Goal: Navigation & Orientation: Find specific page/section

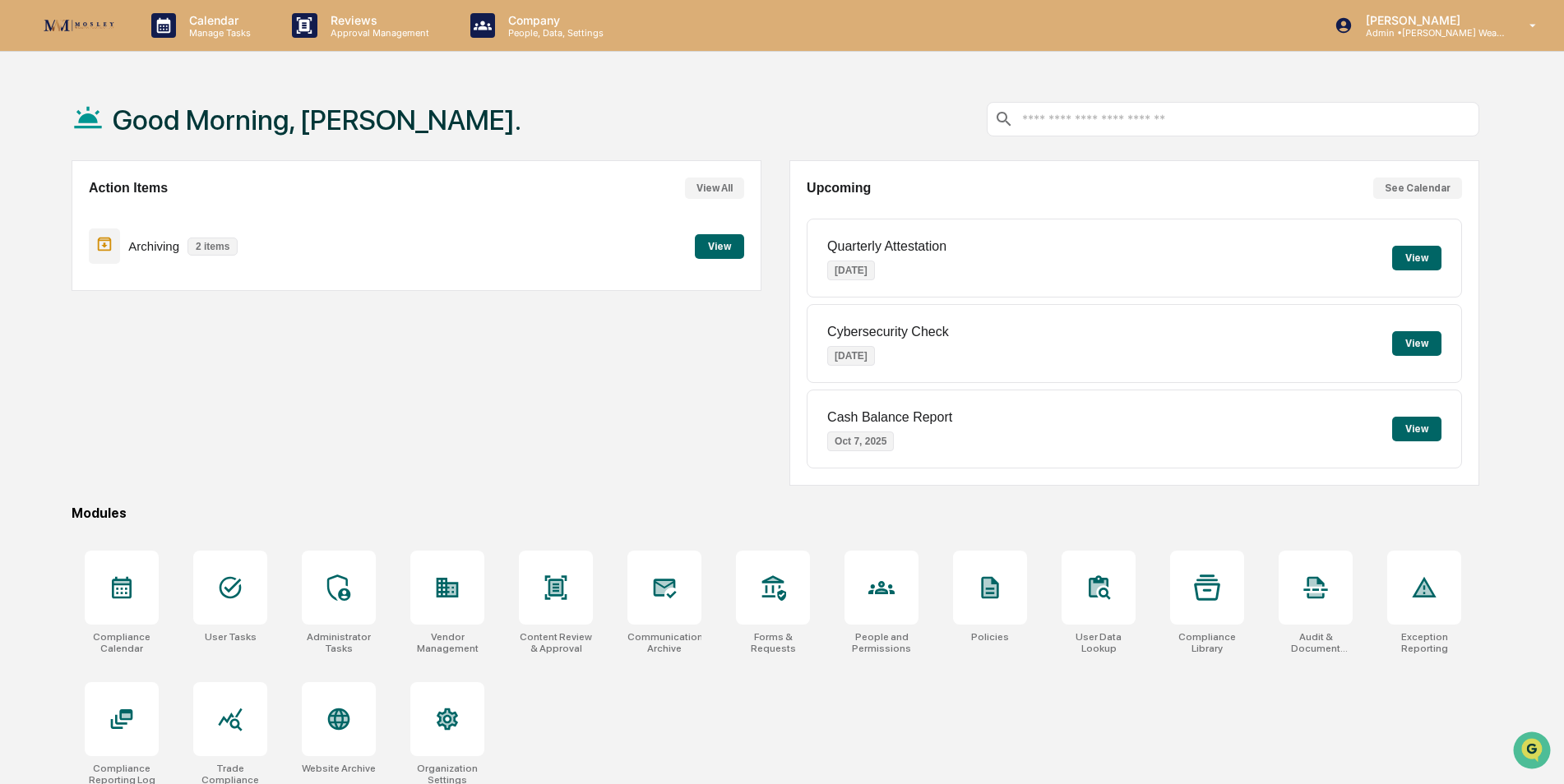
click at [574, 77] on div "Calendar Manage Tasks Reviews Approval Management Company People, Data, Setting…" at bounding box center [782, 431] width 1564 height 862
click at [535, 38] on div "Company People, Data, Settings" at bounding box center [544, 25] width 174 height 51
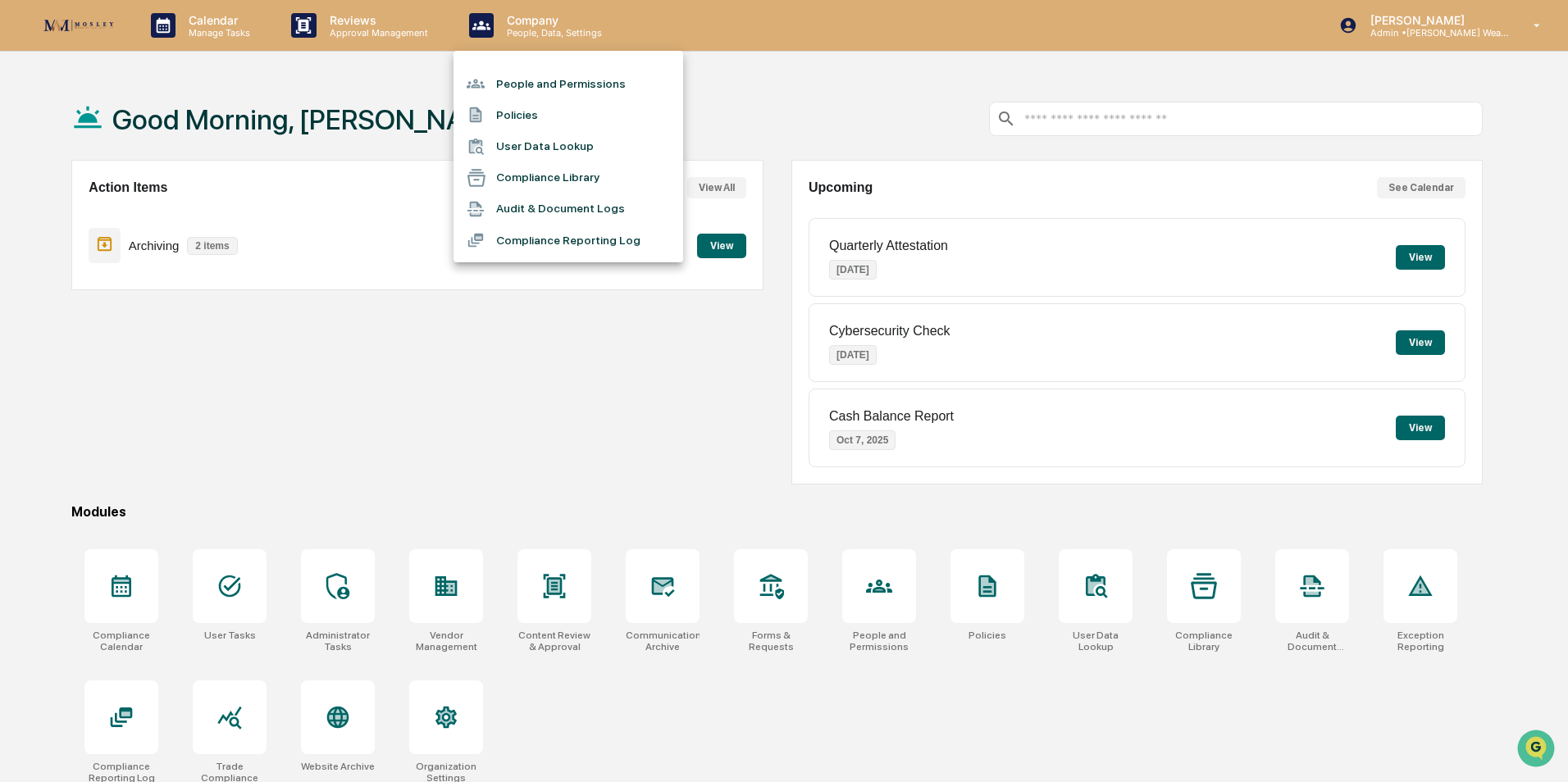
click at [539, 82] on li "People and Permissions" at bounding box center [568, 83] width 230 height 31
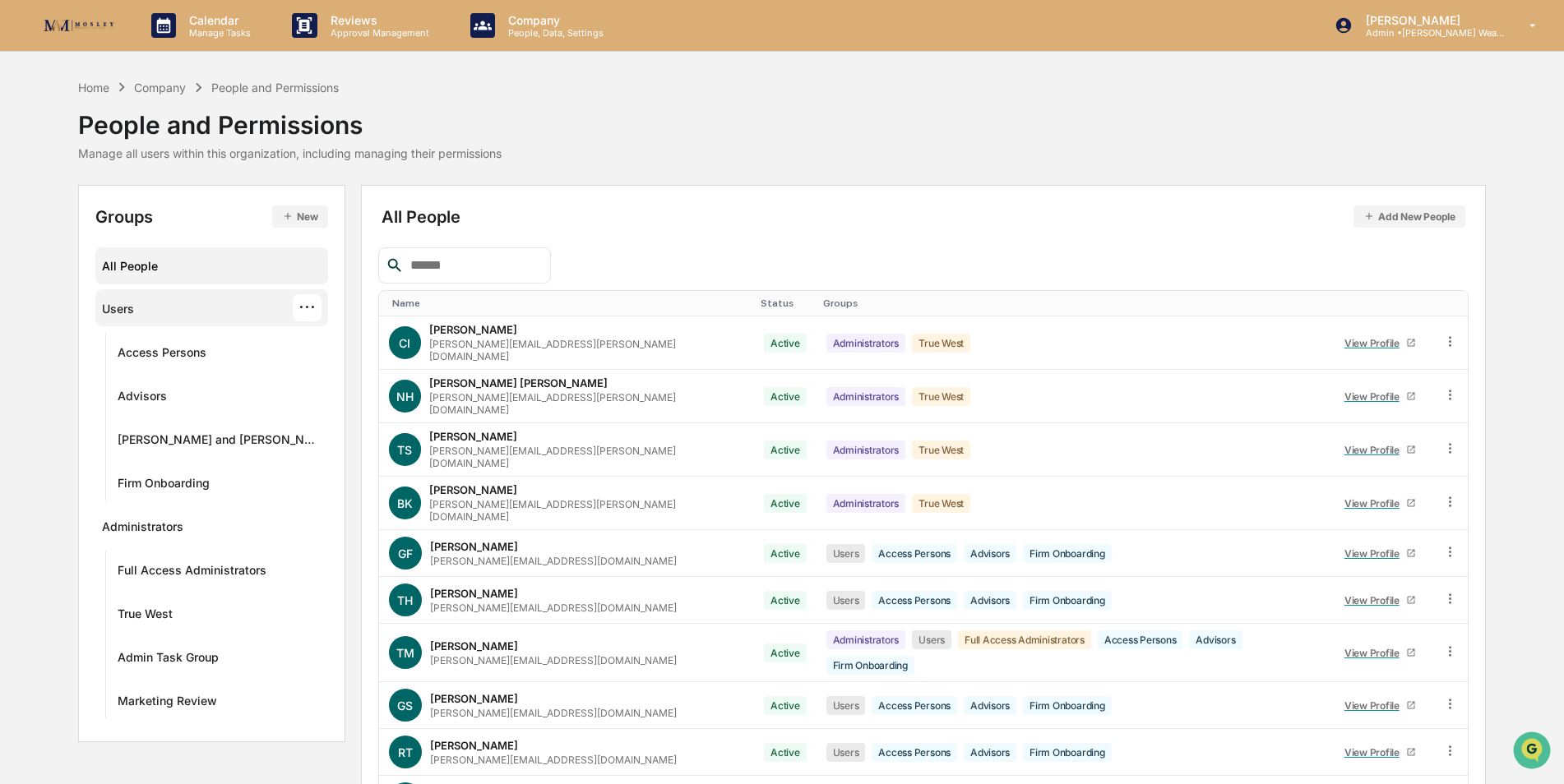
click at [140, 299] on div "Users ···" at bounding box center [211, 307] width 218 height 27
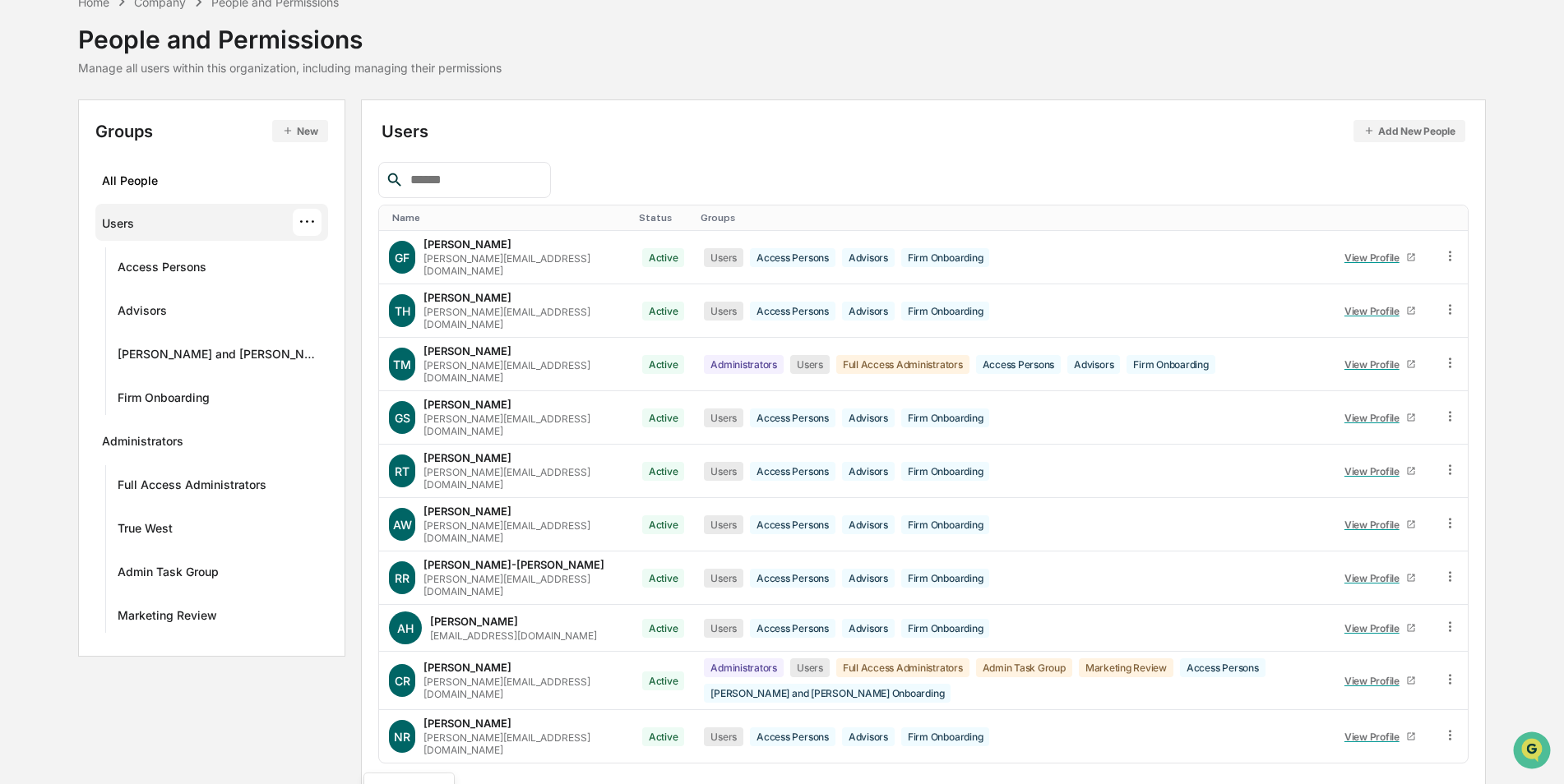
click at [438, 748] on body "Calendar Manage Tasks Reviews Approval Management Company People, Data, Setting…" at bounding box center [782, 376] width 1564 height 922
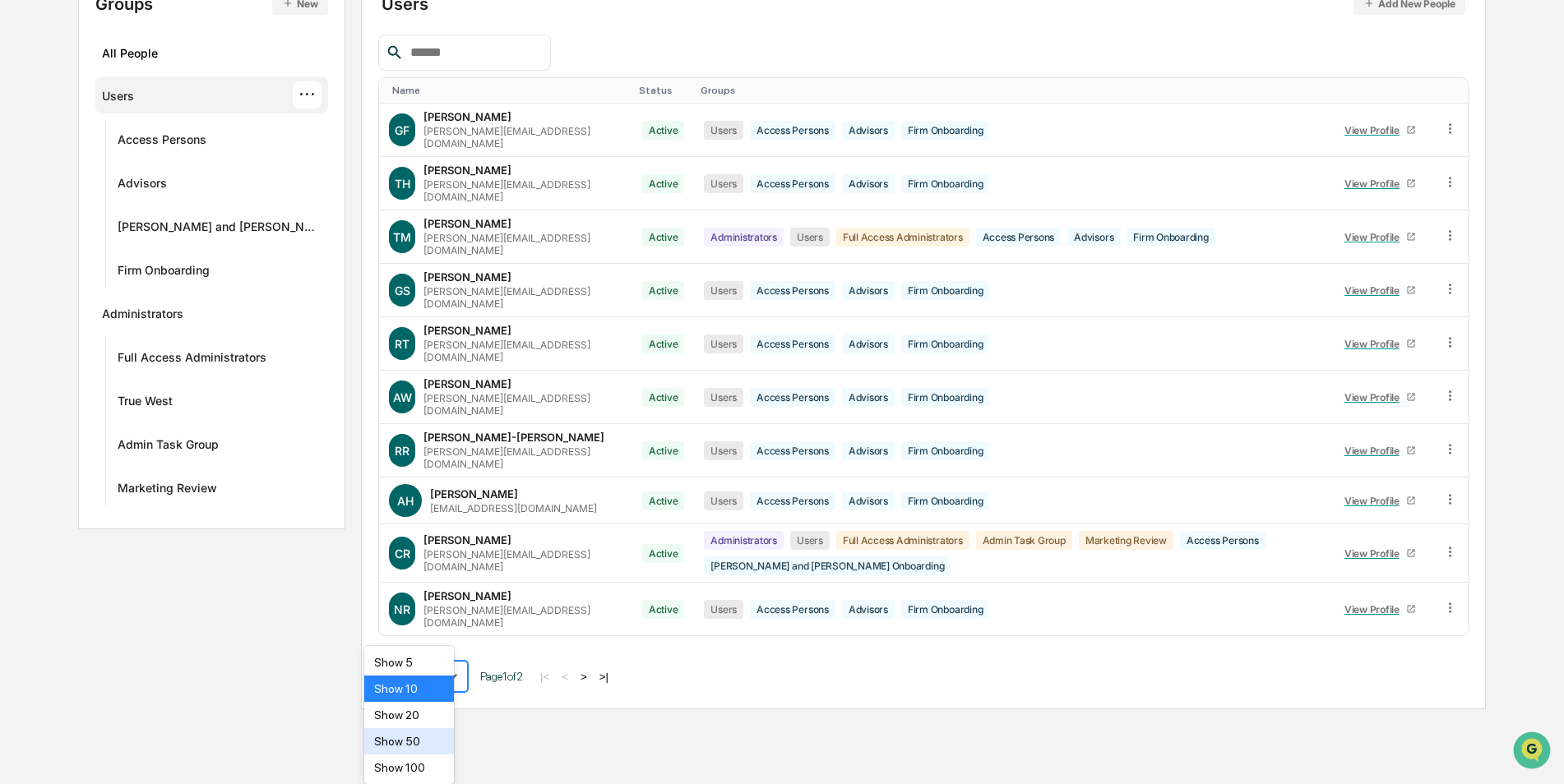
click at [432, 738] on div "Show 50" at bounding box center [409, 741] width 90 height 26
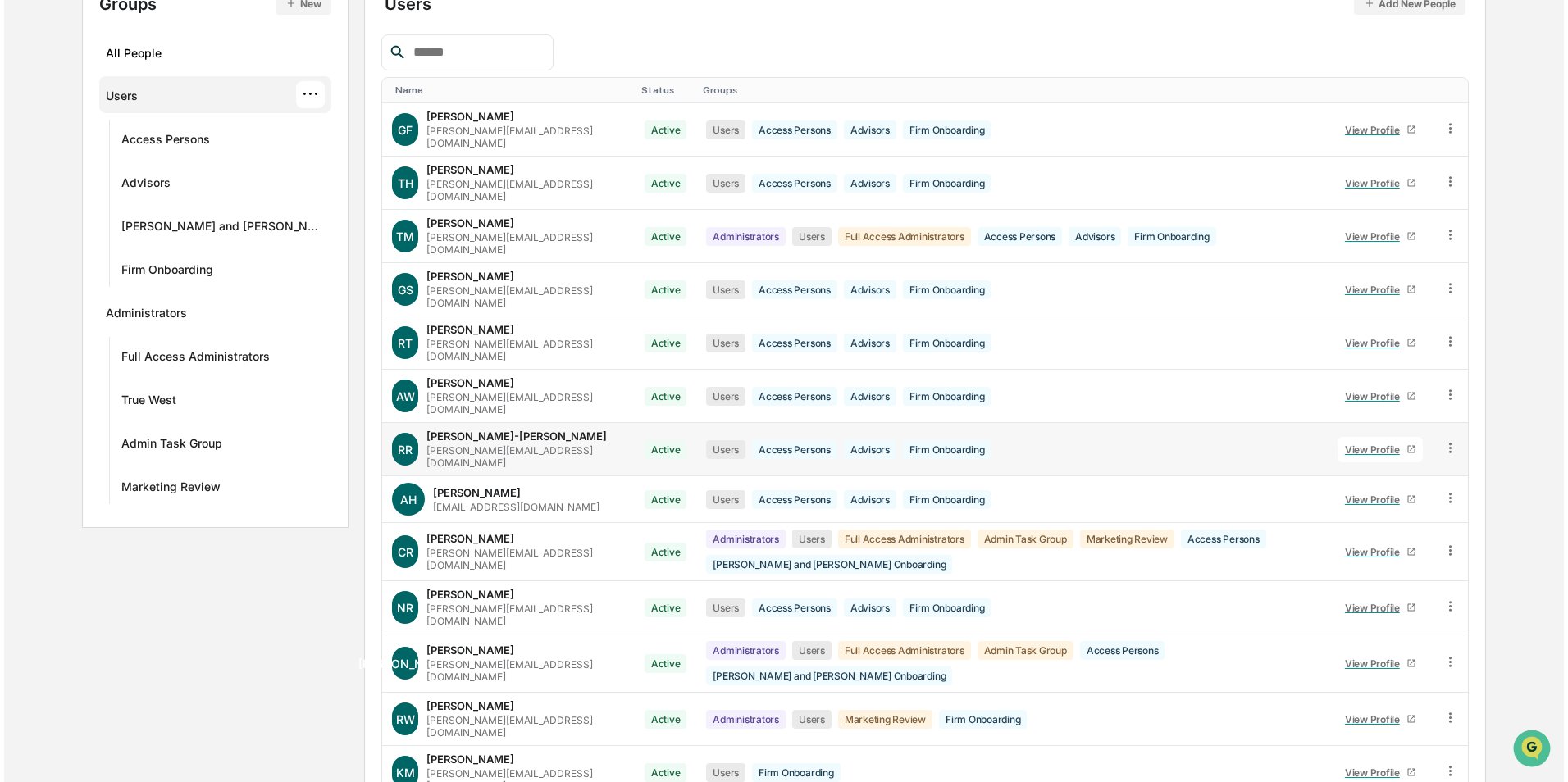
scroll to position [0, 0]
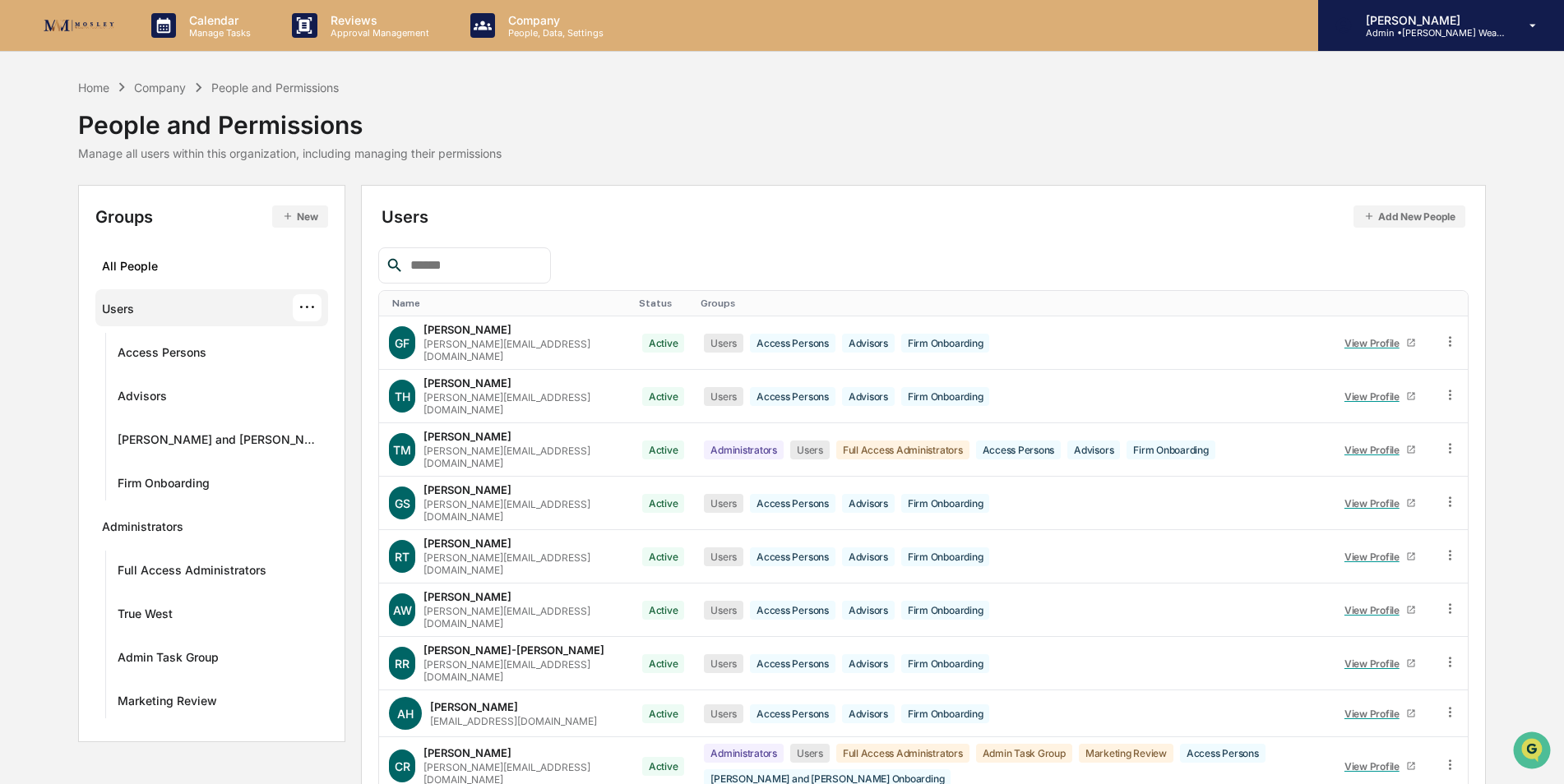
click at [1433, 37] on p "Admin • [PERSON_NAME] Wealth" at bounding box center [1429, 32] width 153 height 11
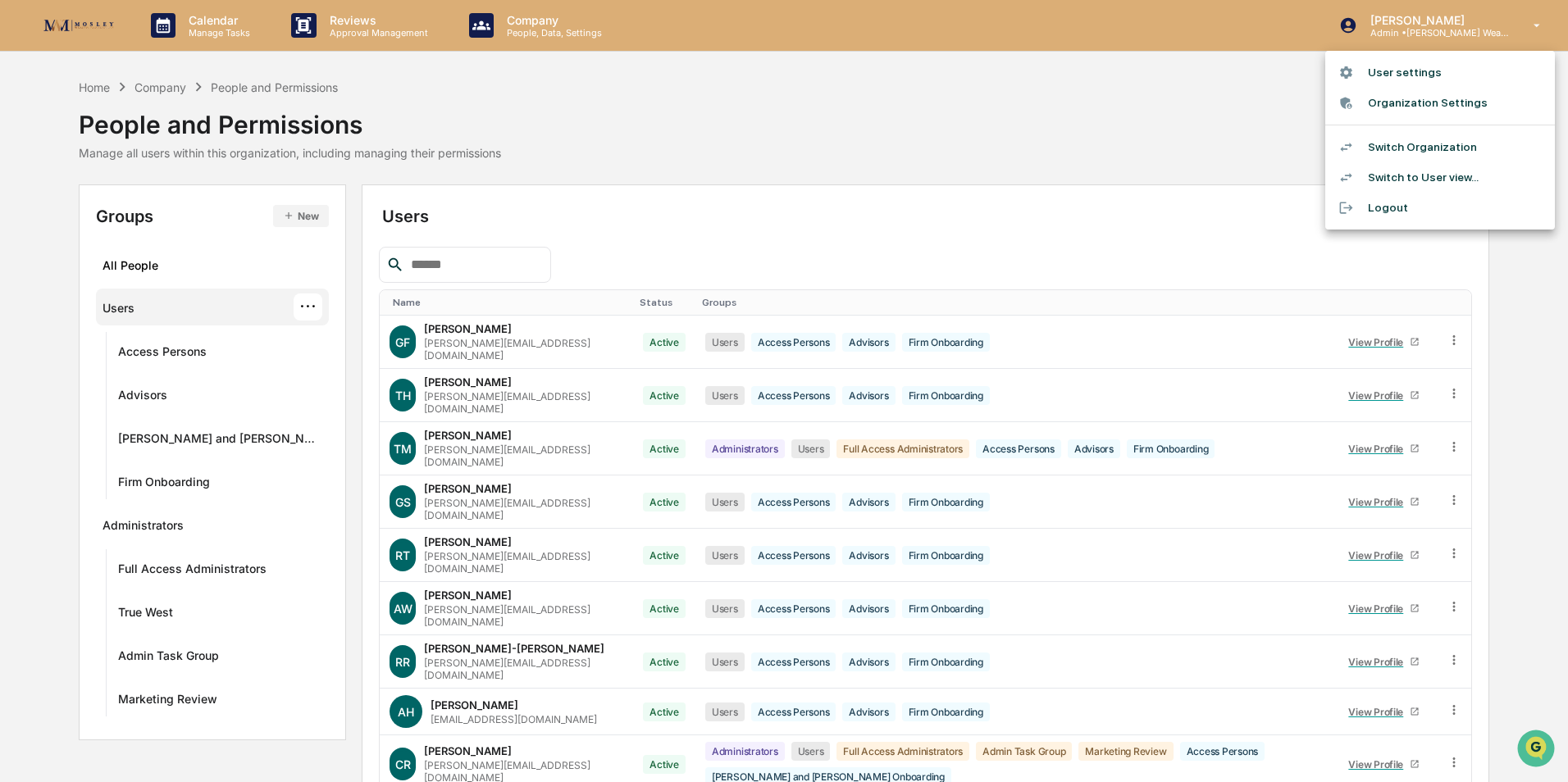
click at [1427, 146] on li "Switch Organization" at bounding box center [1440, 147] width 230 height 30
